Goal: Task Accomplishment & Management: Manage account settings

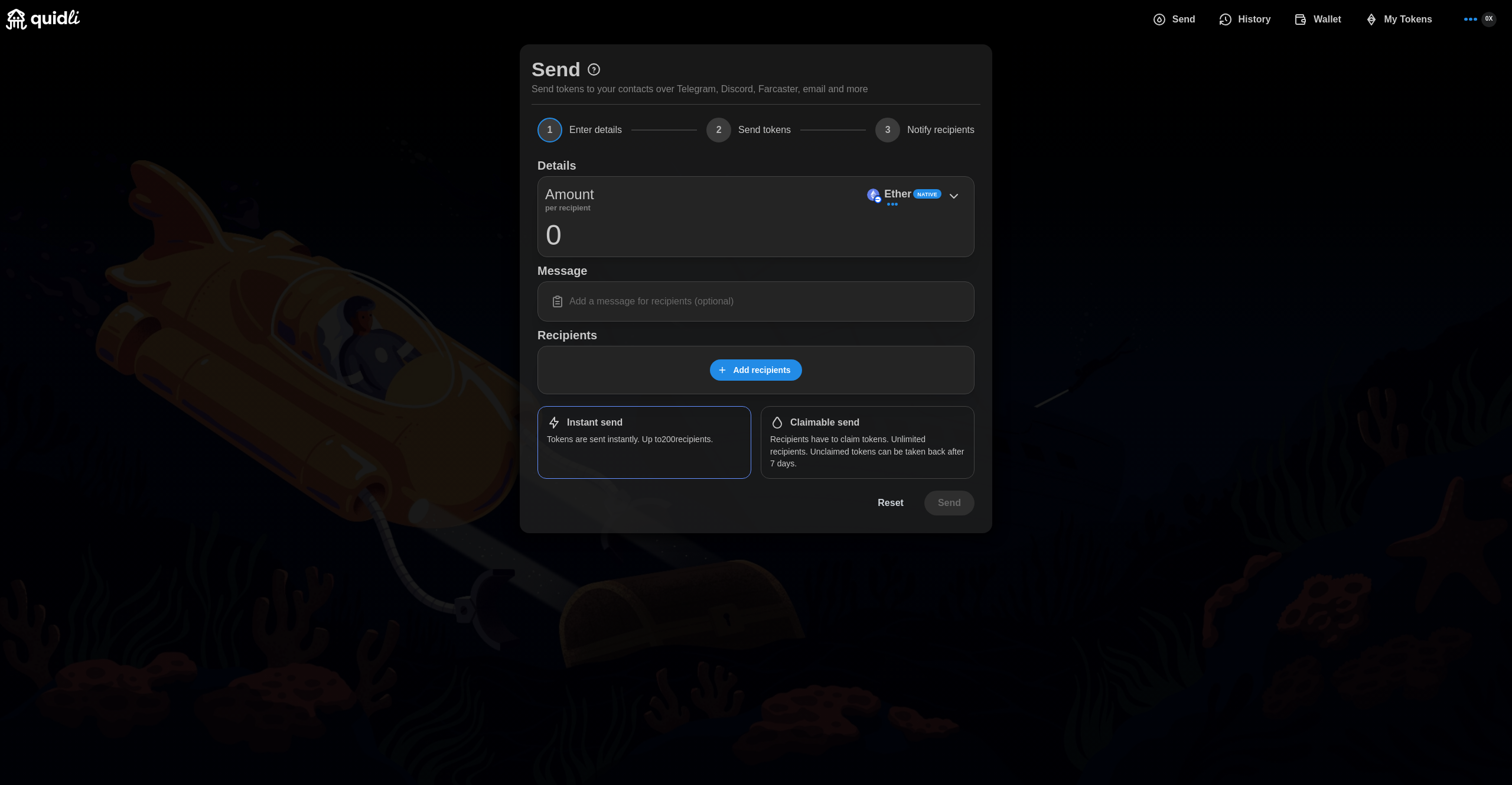
click at [775, 369] on span "Add recipients" at bounding box center [761, 370] width 57 height 20
click at [1324, 115] on div "Send Send tokens to your contacts over Telegram, Discord, Farcaster, email and …" at bounding box center [756, 289] width 1512 height 501
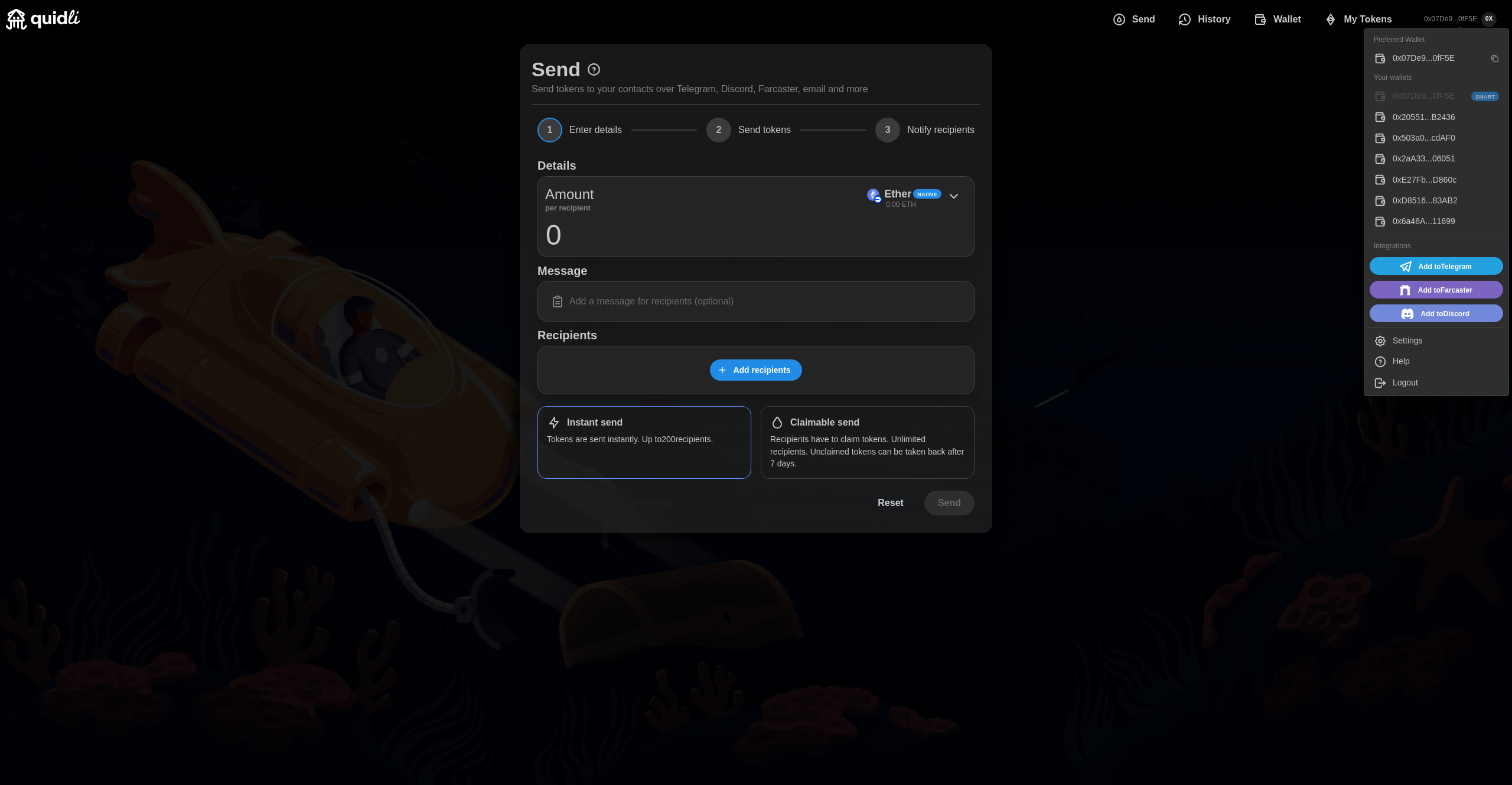
click at [1413, 334] on button "Settings" at bounding box center [1436, 341] width 140 height 21
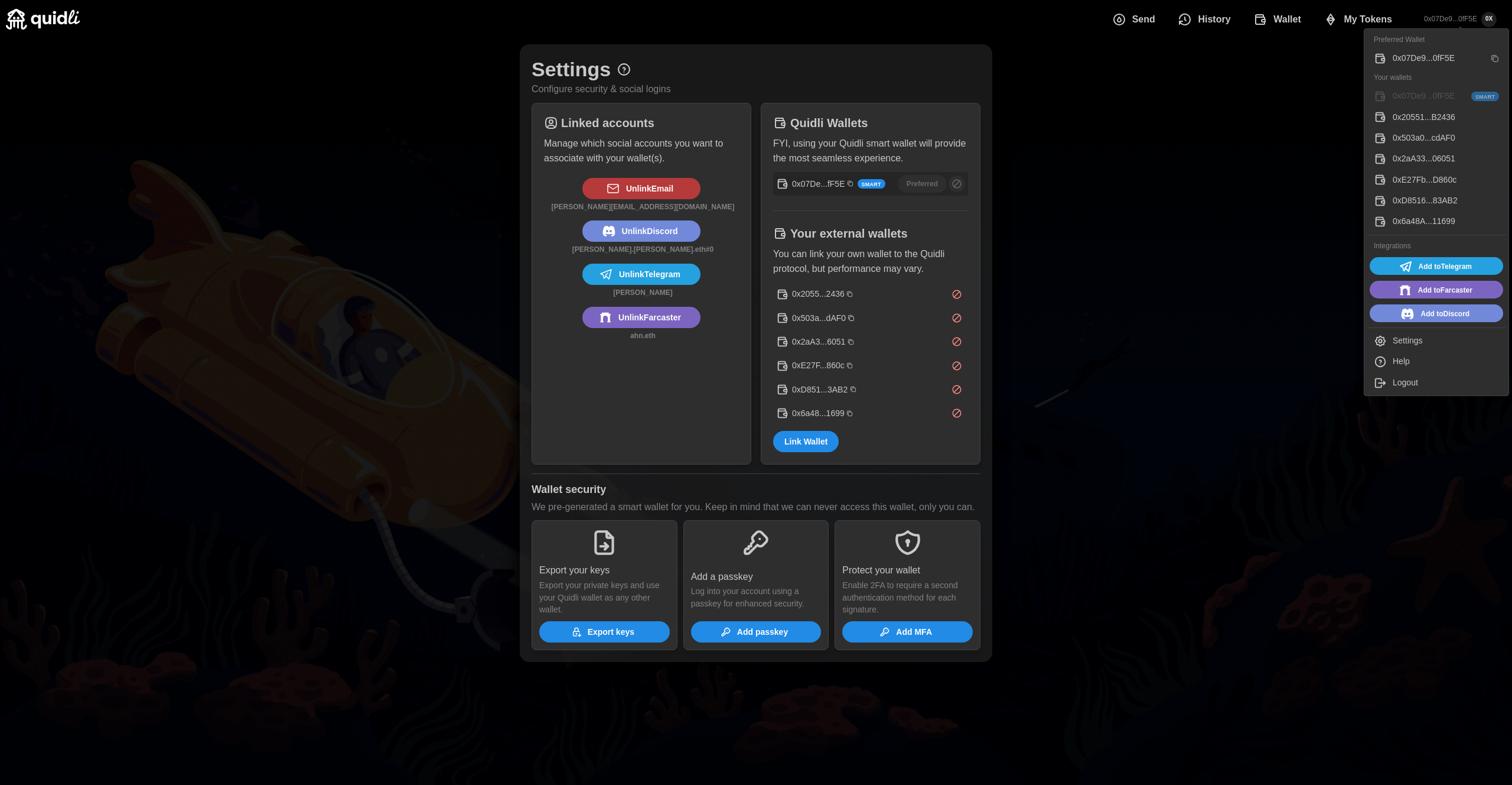
click at [1425, 121] on div "0x20551...B2436" at bounding box center [1445, 118] width 106 height 13
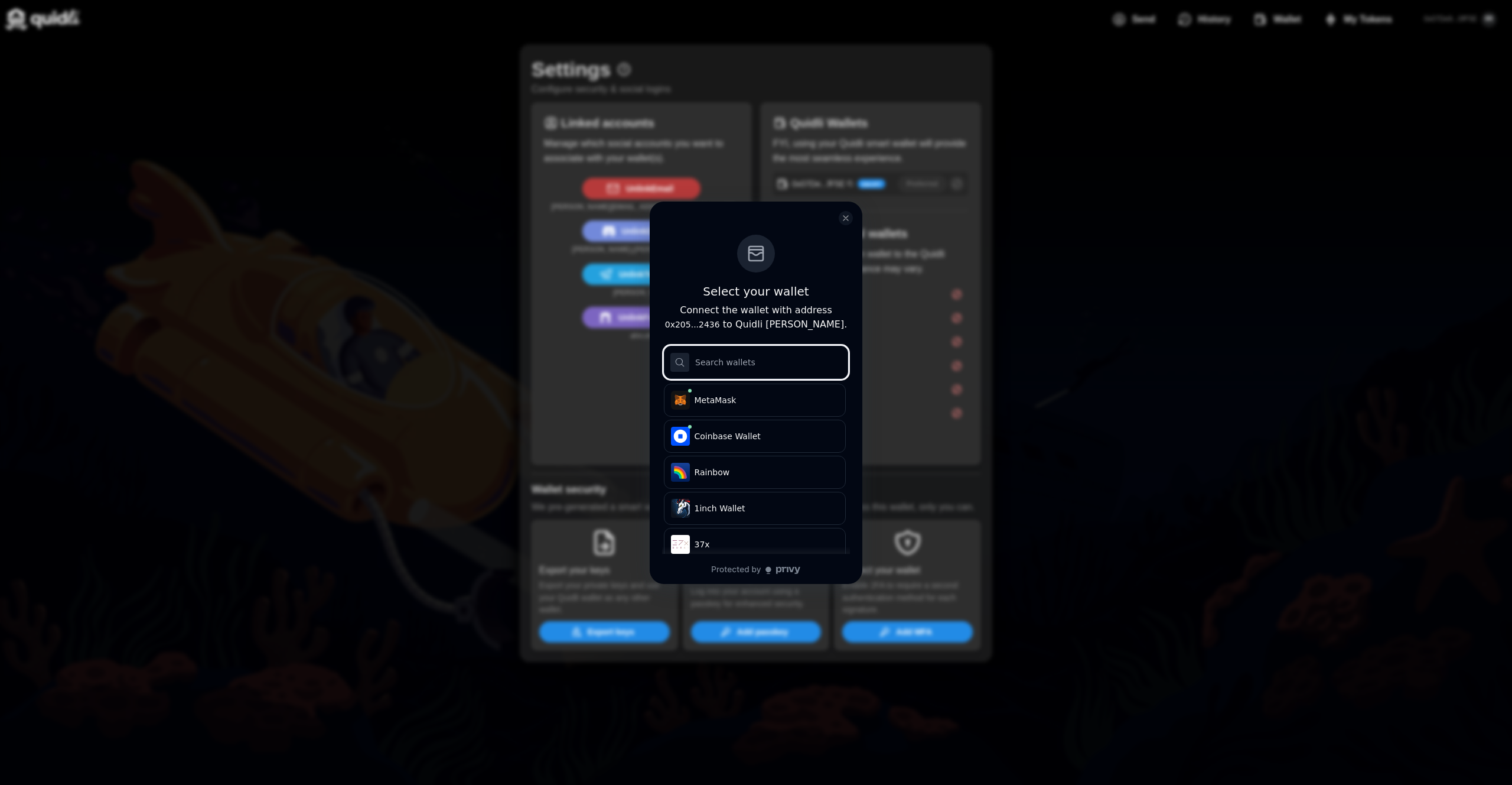
click at [778, 362] on input "log in or sign up" at bounding box center [756, 362] width 184 height 33
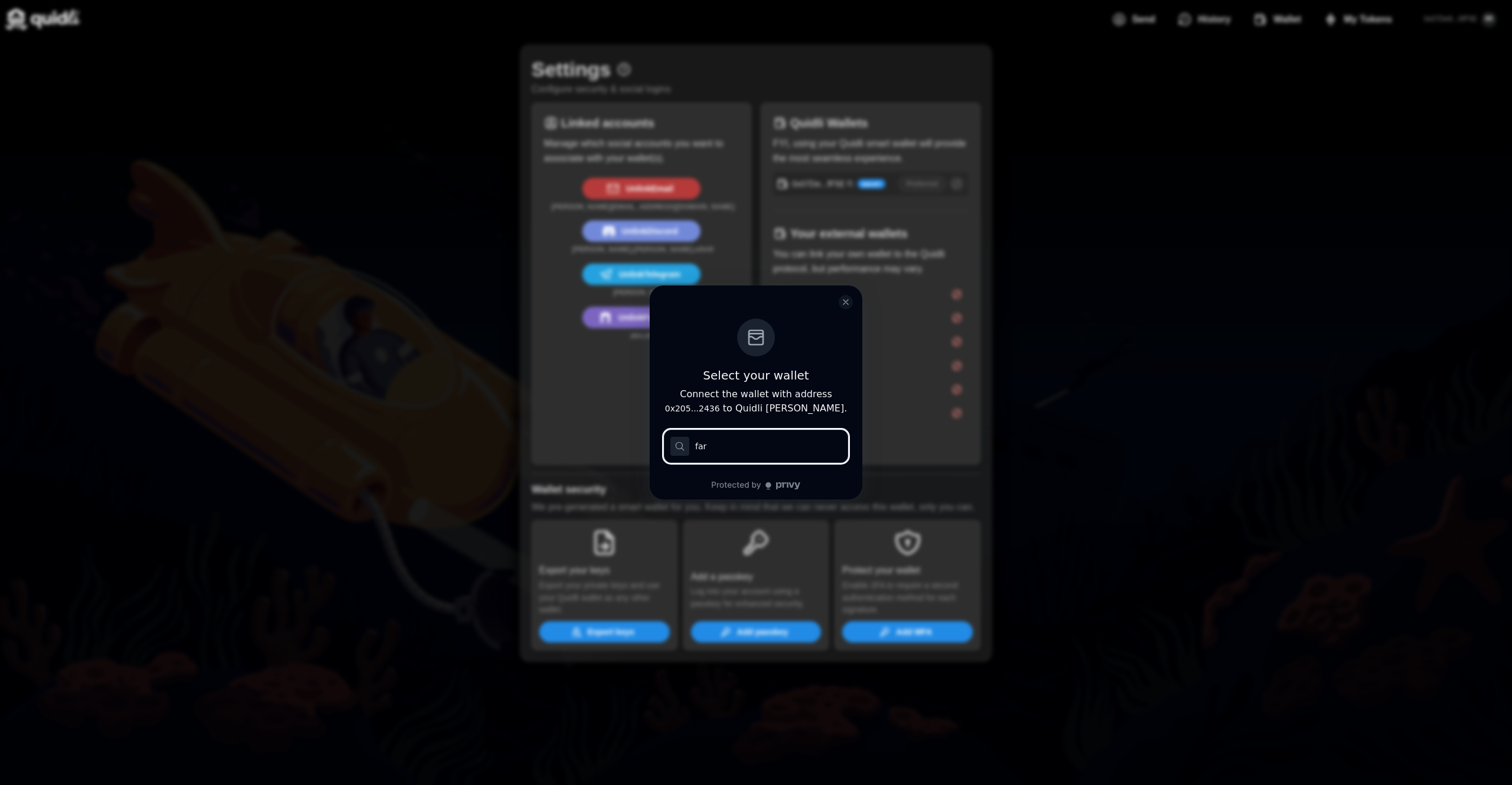
type input "far"
type input "can we just call is Q"
click at [847, 303] on icon "close modal" at bounding box center [845, 302] width 5 height 5
